Goal: Information Seeking & Learning: Learn about a topic

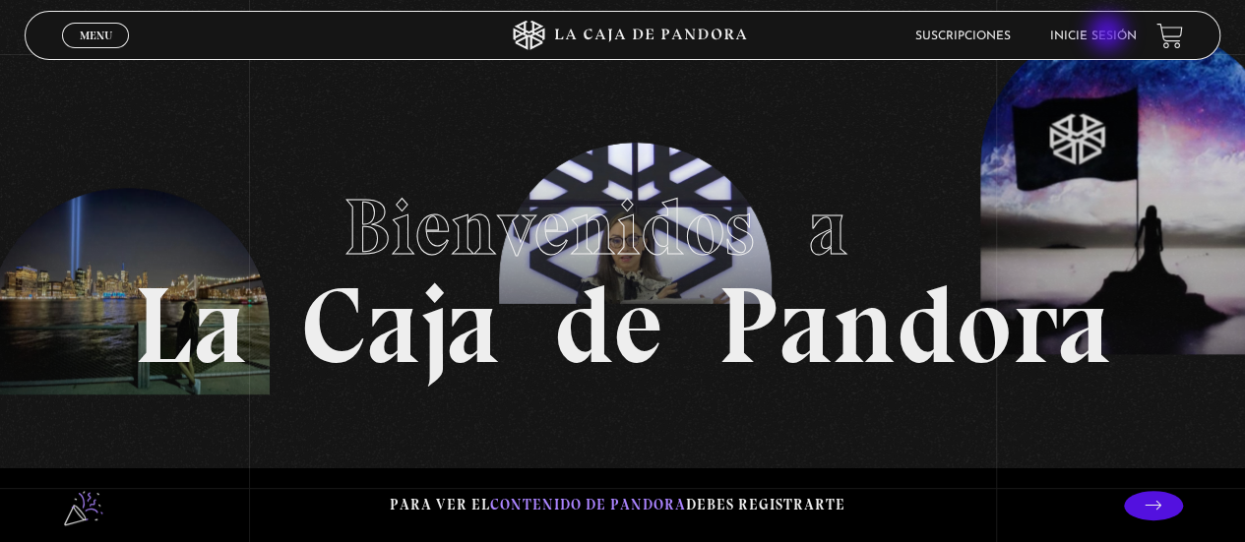
click at [1109, 34] on link "Inicie sesión" at bounding box center [1093, 37] width 87 height 12
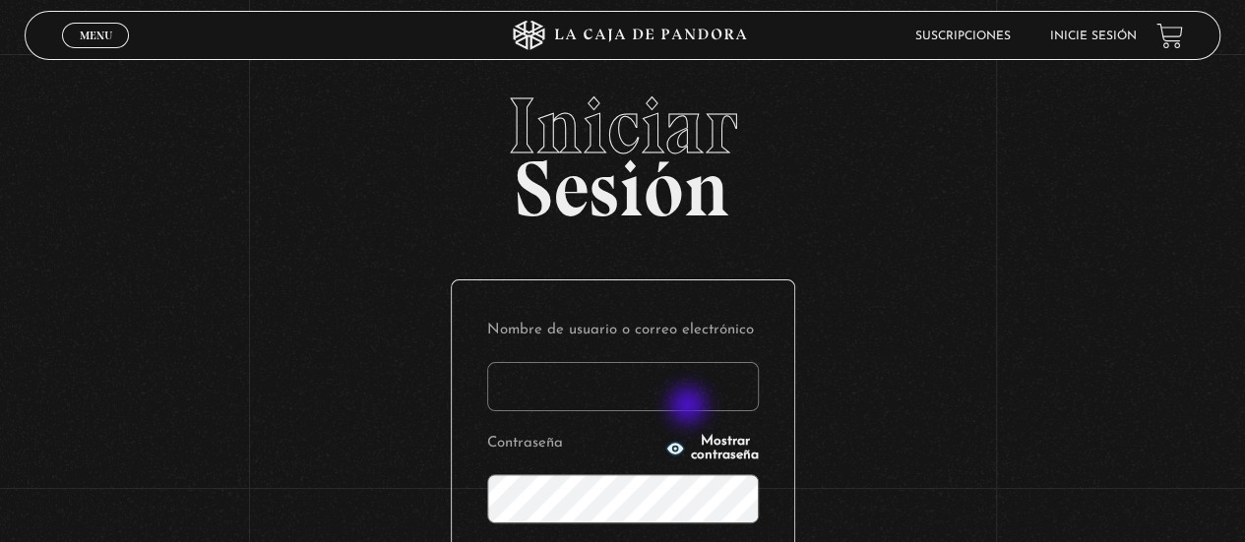
type input "s.pamgm@yahoo.com"
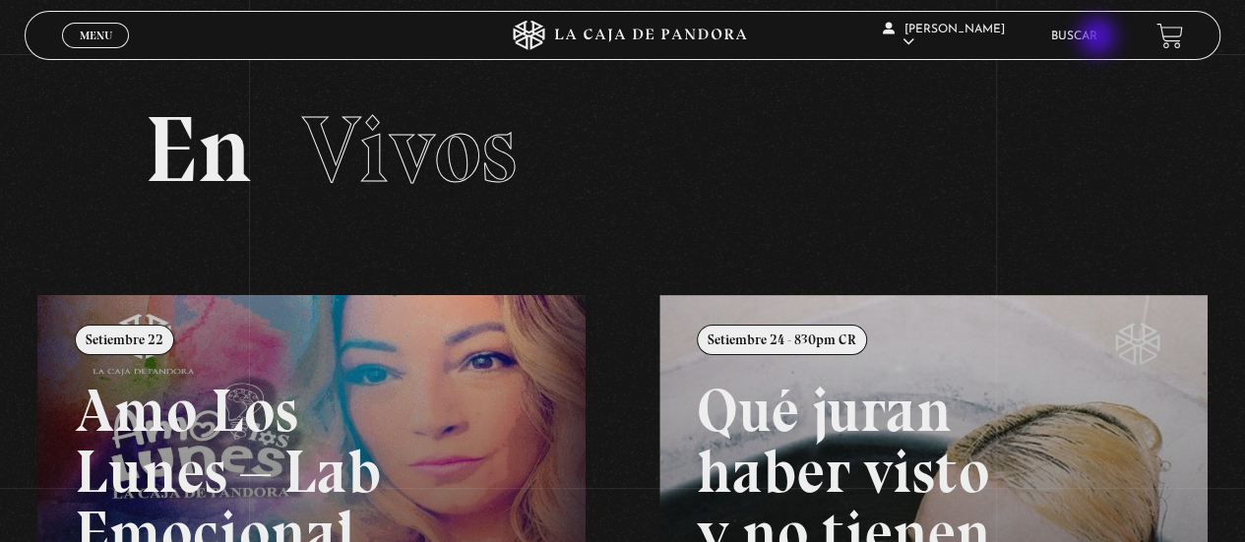
click at [1097, 38] on link "Buscar" at bounding box center [1074, 37] width 46 height 12
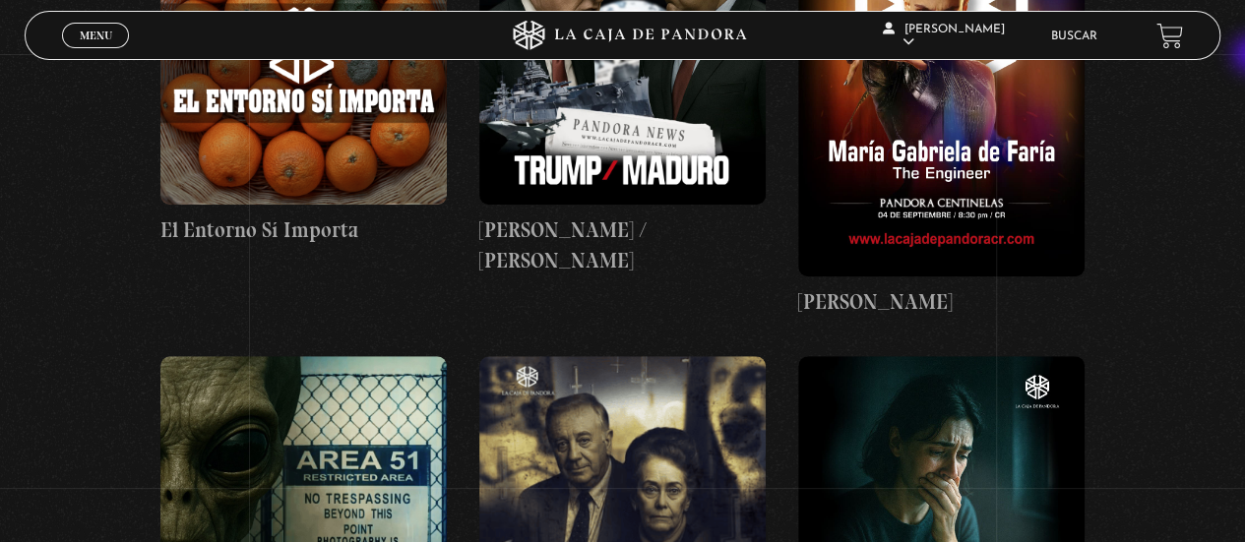
scroll to position [949, 0]
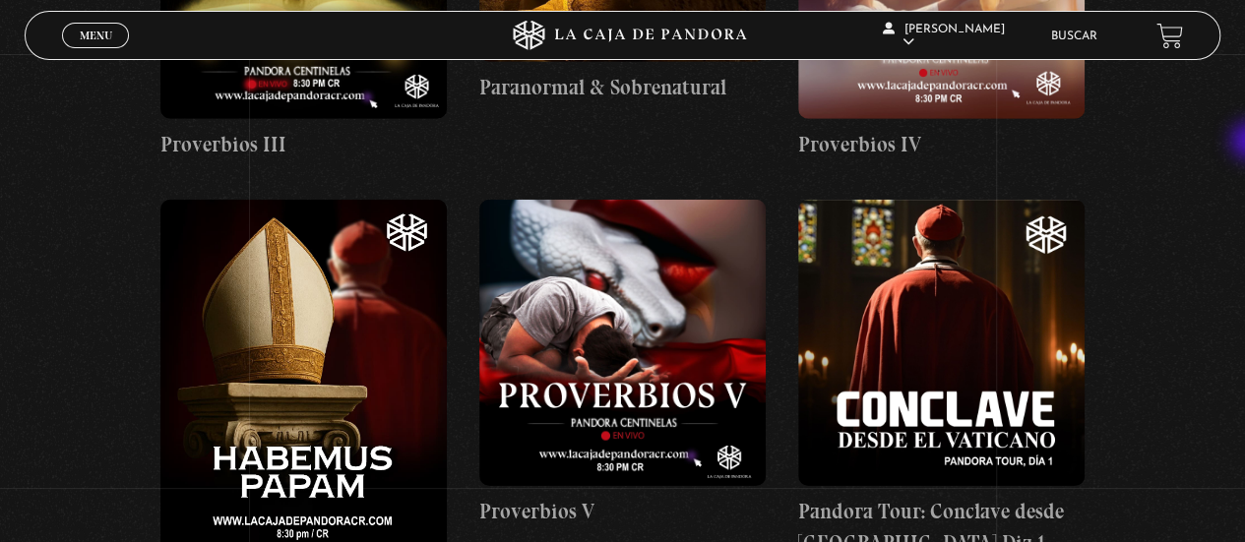
scroll to position [3320, 0]
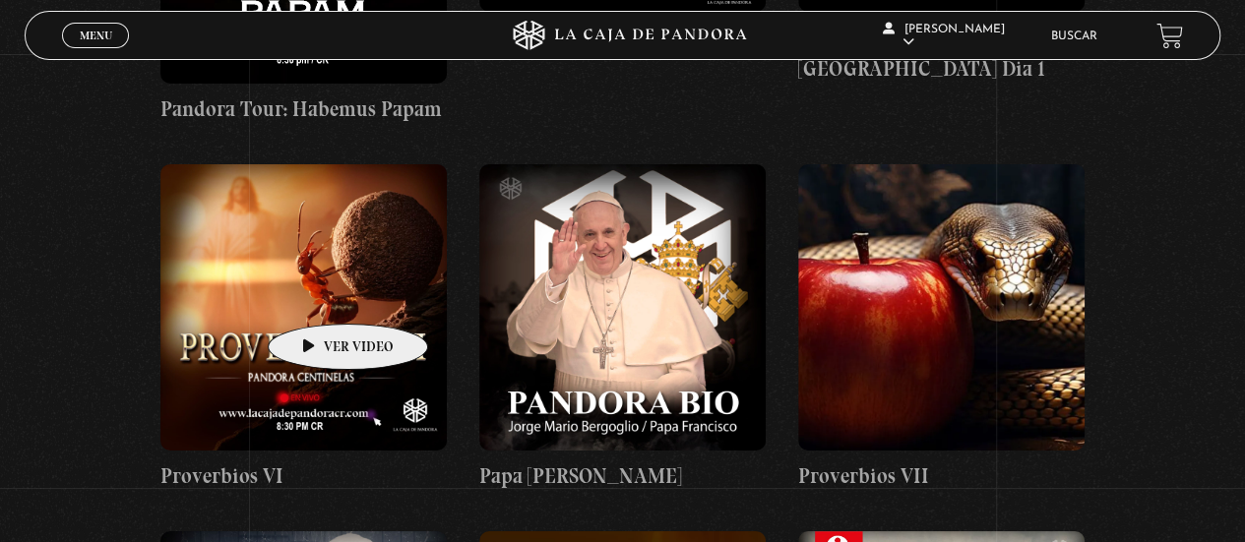
click at [317, 294] on figure at bounding box center [303, 307] width 286 height 286
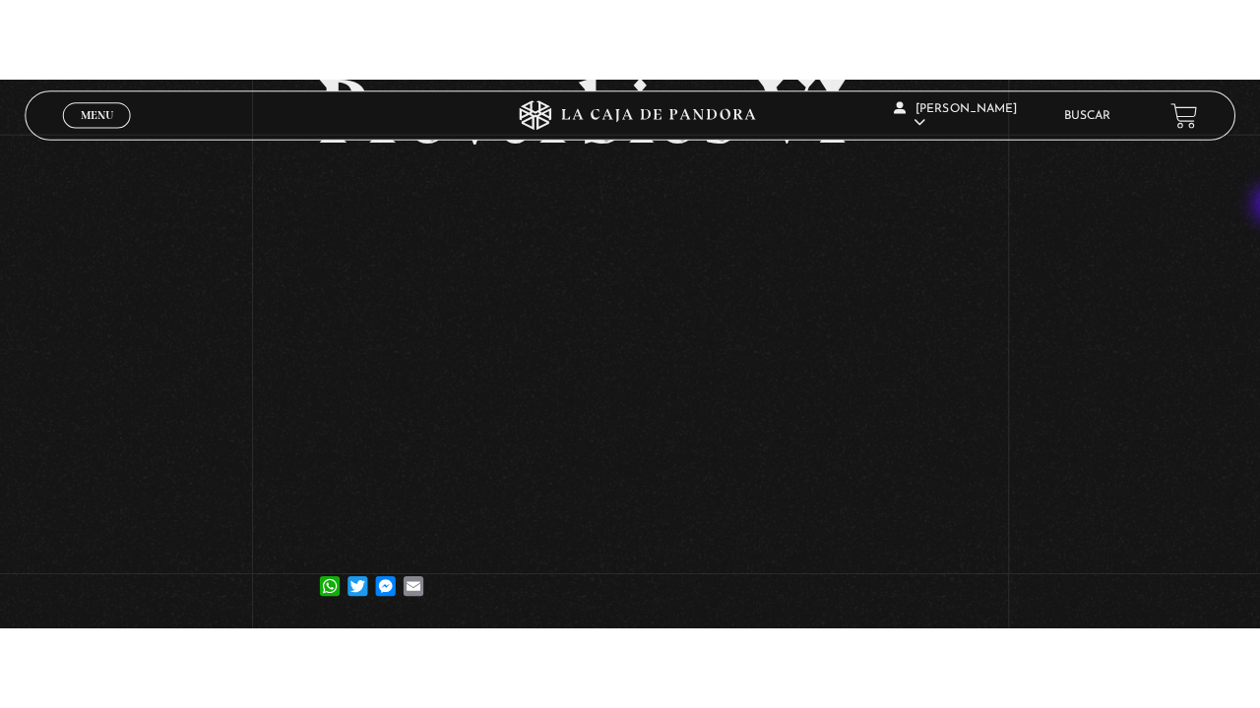
scroll to position [160, 0]
